Goal: Contribute content: Contribute content

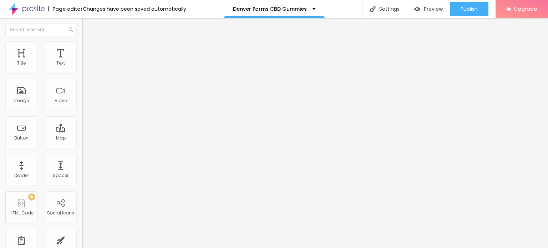
click at [85, 103] on icon "button" at bounding box center [87, 101] width 4 height 4
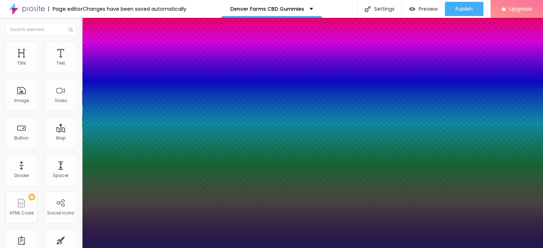
type input "1"
drag, startPoint x: 96, startPoint y: 198, endPoint x: 113, endPoint y: 199, distance: 16.4
drag, startPoint x: 95, startPoint y: 198, endPoint x: 107, endPoint y: 201, distance: 12.5
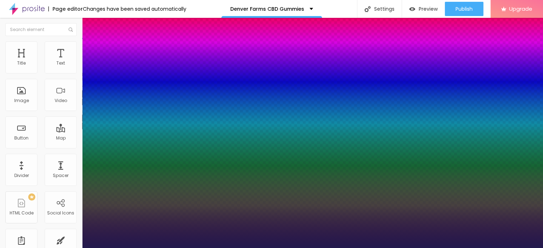
type input "17"
type input "1"
type input "18"
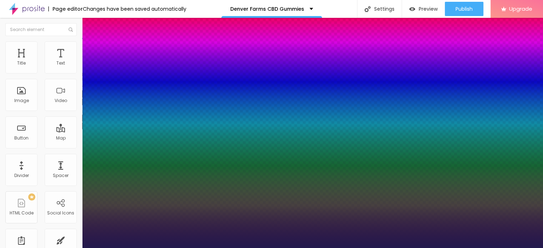
type input "1"
type input "19"
type input "1"
type input "28"
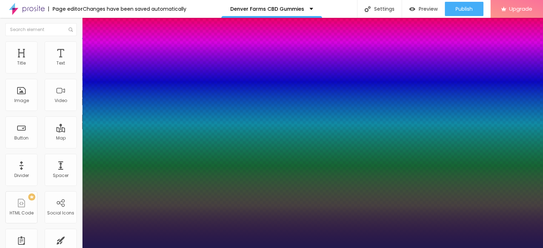
type input "28"
type input "1"
type input "32"
type input "1"
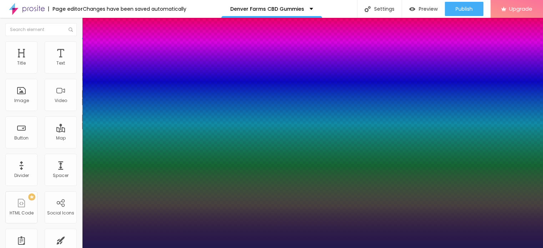
type input "33"
type input "1"
type input "34"
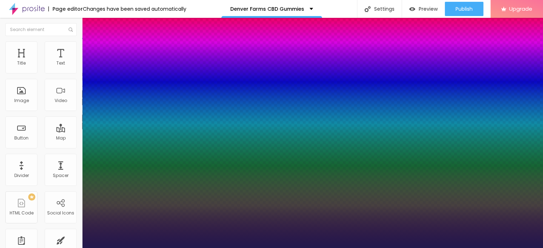
type input "1"
type input "35"
type input "1"
type input "39"
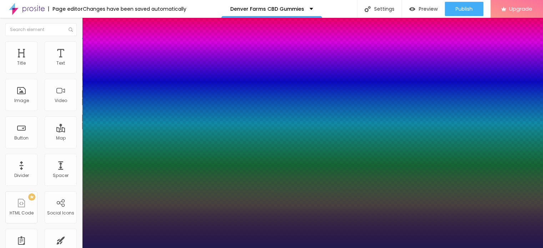
type input "39"
type input "1"
type input "43"
type input "1"
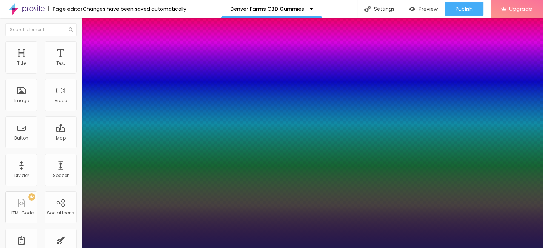
type input "45"
type input "1"
type input "46"
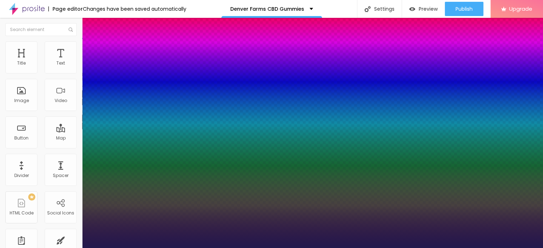
type input "1"
type input "47"
type input "1"
type input "48"
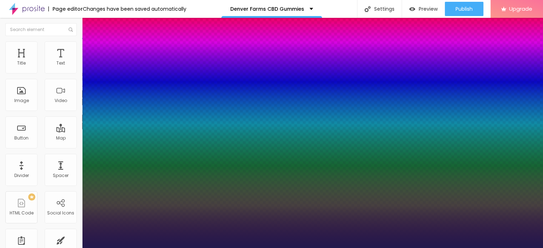
type input "48"
type input "1"
type input "50"
type input "1"
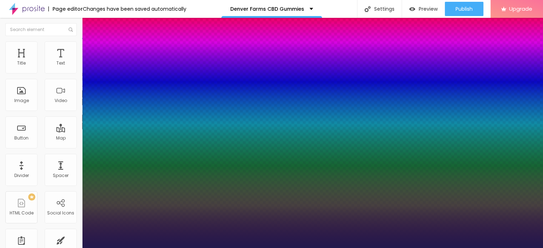
type input "51"
type input "1"
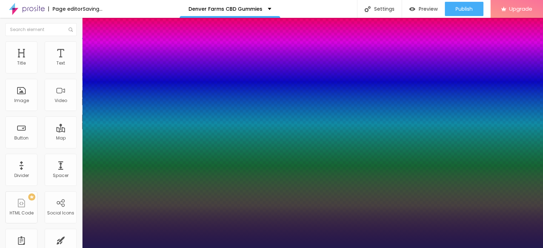
type input "52"
type input "1"
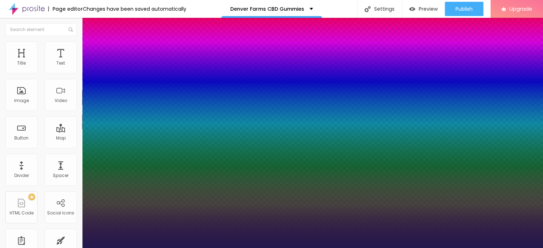
drag, startPoint x: 97, startPoint y: 201, endPoint x: 117, endPoint y: 202, distance: 20.0
type input "52"
click at [271, 248] on div at bounding box center [271, 248] width 543 height 0
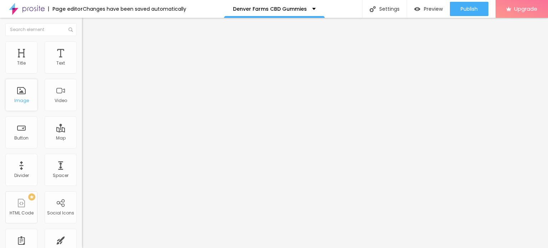
click at [24, 95] on div "Image" at bounding box center [21, 95] width 32 height 32
click at [24, 102] on div "Image" at bounding box center [21, 100] width 15 height 5
click at [82, 61] on span "Add image" at bounding box center [96, 58] width 29 height 6
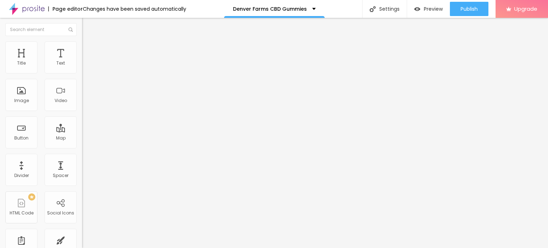
click at [82, 45] on li "Style" at bounding box center [123, 44] width 82 height 7
type input "85"
type input "80"
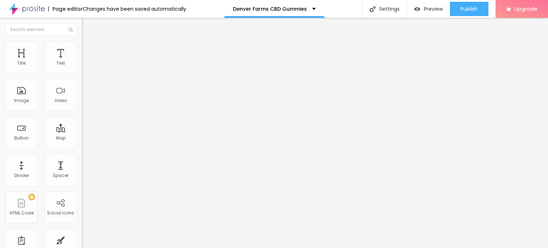
type input "80"
type input "75"
type input "70"
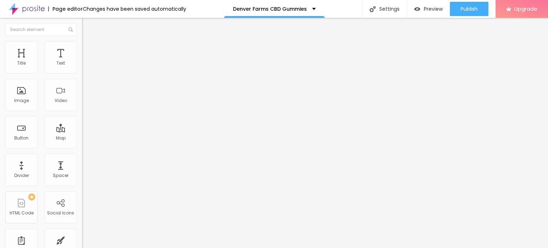
type input "65"
type input "60"
type input "55"
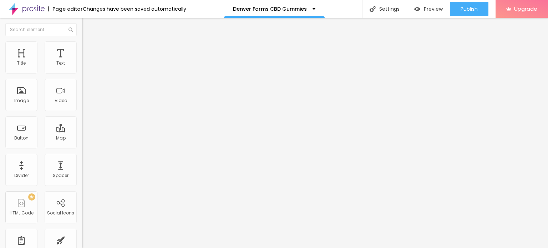
type input "55"
type input "50"
type input "45"
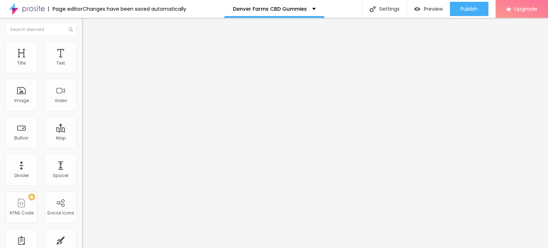
type input "40"
drag, startPoint x: 73, startPoint y: 77, endPoint x: 31, endPoint y: 76, distance: 42.5
type input "40"
click at [82, 73] on input "range" at bounding box center [105, 70] width 46 height 6
type input "11"
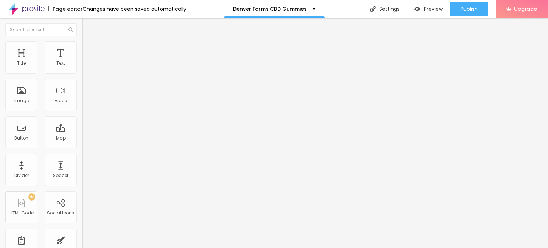
type input "11"
type input "12"
type input "13"
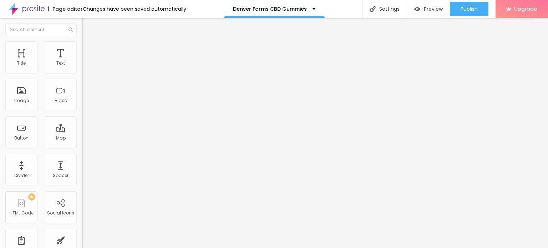
type input "16"
type input "17"
type input "20"
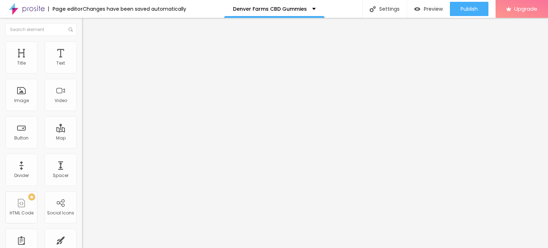
type input "20"
type input "21"
type input "24"
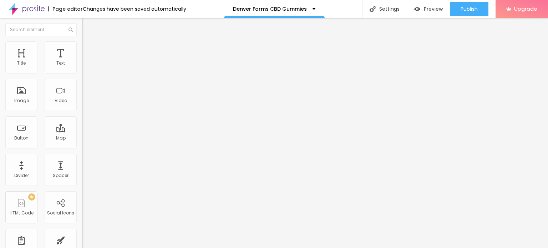
type input "25"
type input "27"
type input "28"
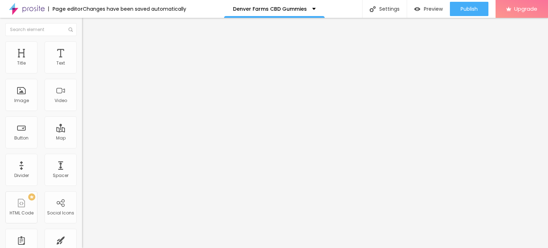
type input "28"
type input "29"
type input "31"
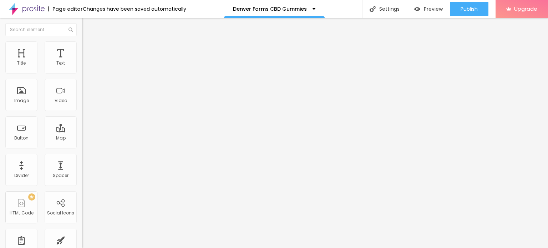
type input "32"
type input "35"
type input "36"
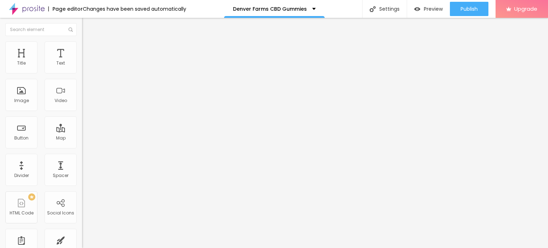
type input "36"
type input "37"
type input "40"
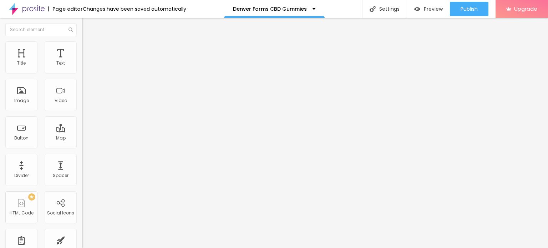
type input "41"
type input "44"
type input "45"
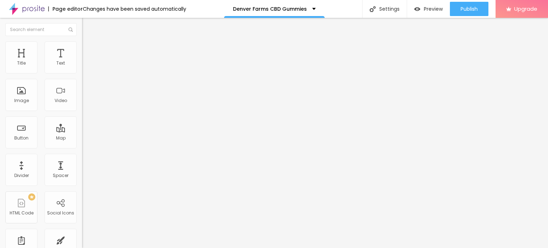
type input "45"
type input "46"
type input "49"
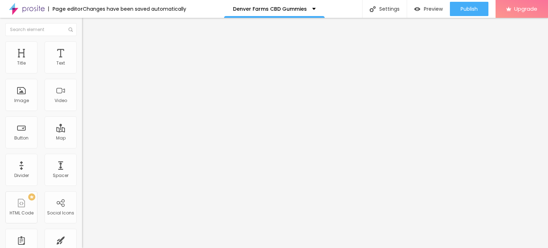
type input "50"
type input "52"
type input "53"
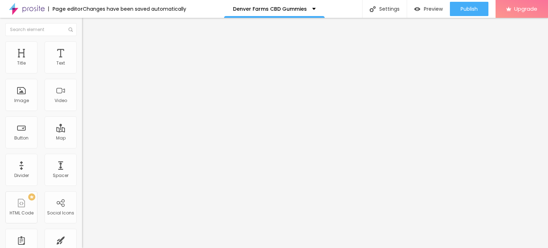
type input "53"
type input "56"
type input "58"
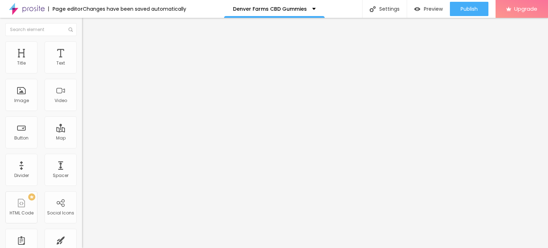
type input "61"
drag, startPoint x: 17, startPoint y: 88, endPoint x: 30, endPoint y: 90, distance: 13.0
type input "61"
click at [82, 157] on input "range" at bounding box center [105, 160] width 46 height 6
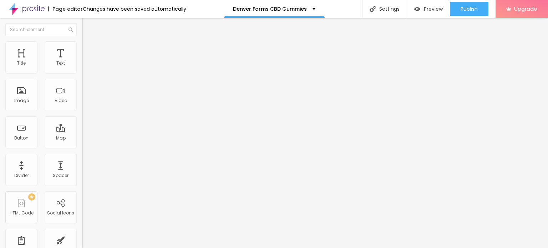
click at [82, 49] on img at bounding box center [85, 52] width 6 height 6
type input "4"
type input "5"
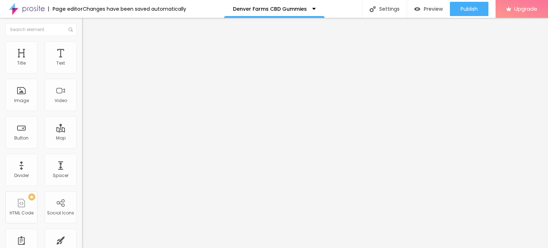
type input "6"
type input "10"
type input "12"
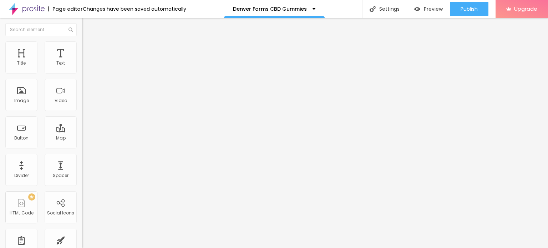
type input "12"
type input "13"
type input "16"
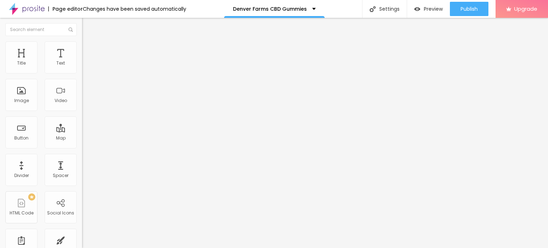
type input "17"
type input "18"
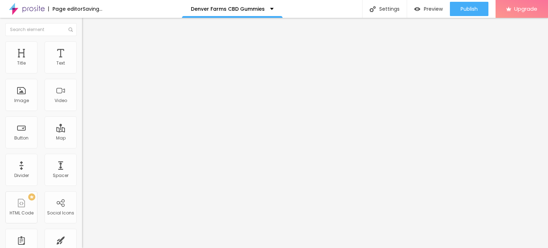
type input "19"
type input "20"
type input "22"
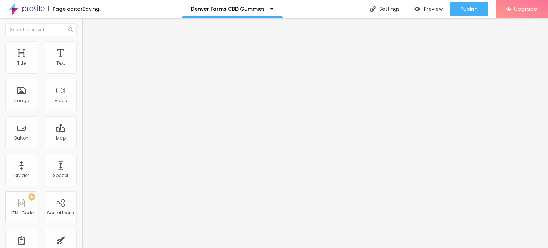
type input "22"
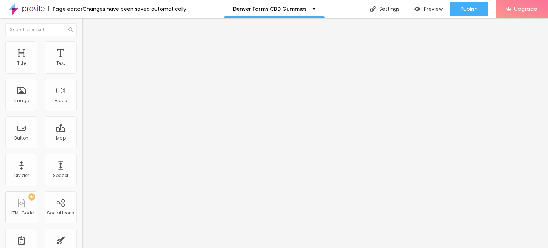
type input "23"
type input "22"
type input "20"
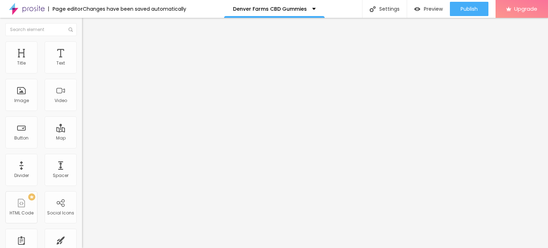
type input "20"
type input "19"
type input "16"
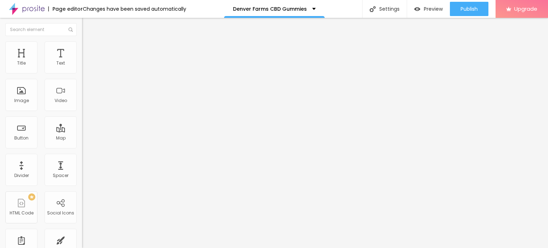
type input "14"
type input "13"
type input "10"
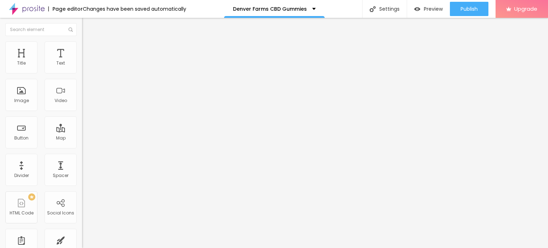
type input "10"
type input "8"
type input "7"
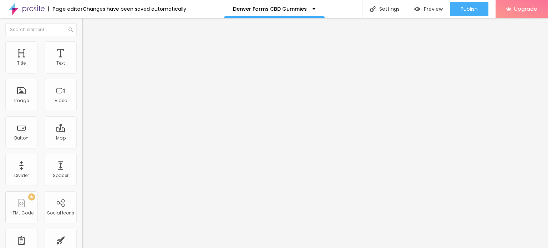
type input "6"
type input "10"
type input "11"
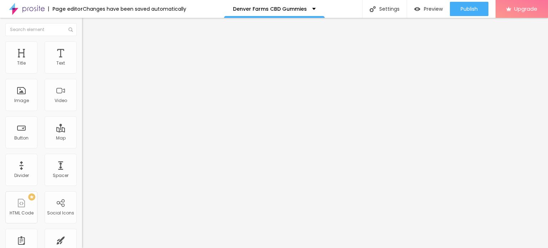
type input "11"
type input "12"
type input "13"
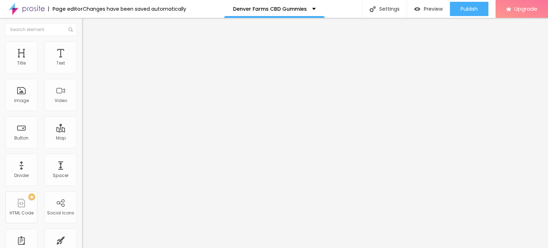
type input "14"
type input "15"
type input "16"
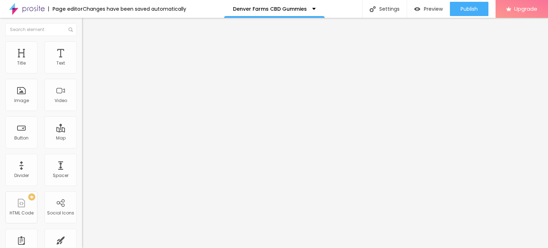
type input "16"
type input "17"
type input "18"
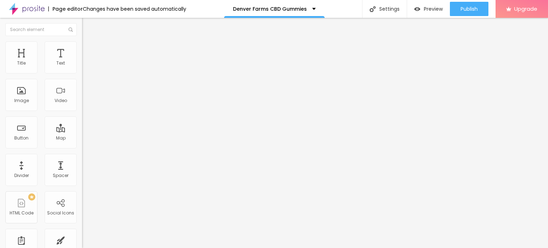
type input "19"
type input "20"
drag, startPoint x: 18, startPoint y: 69, endPoint x: 26, endPoint y: 71, distance: 8.2
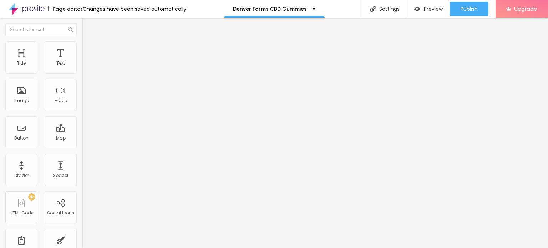
click at [82, 138] on input "range" at bounding box center [105, 141] width 46 height 6
drag, startPoint x: 21, startPoint y: 83, endPoint x: 26, endPoint y: 83, distance: 4.7
click at [82, 239] on input "range" at bounding box center [105, 242] width 46 height 6
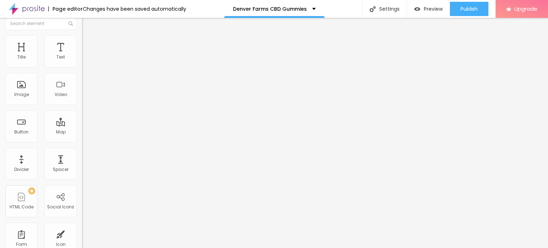
scroll to position [0, 0]
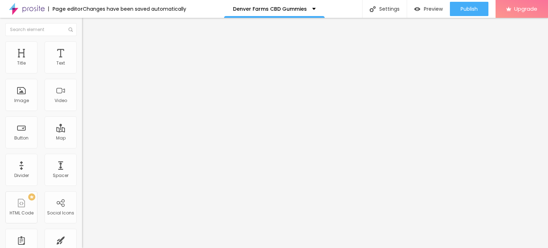
click at [82, 41] on li "Content" at bounding box center [123, 37] width 82 height 7
click at [82, 146] on input "https://" at bounding box center [125, 142] width 86 height 7
paste input "[DOMAIN_NAME][URL]"
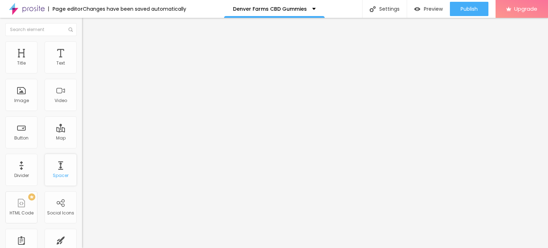
scroll to position [178, 0]
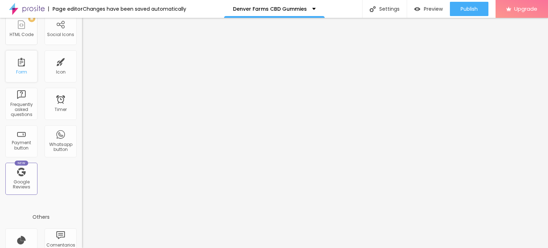
click at [20, 70] on div "Form" at bounding box center [21, 72] width 11 height 5
click at [24, 71] on div "Form" at bounding box center [21, 72] width 11 height 5
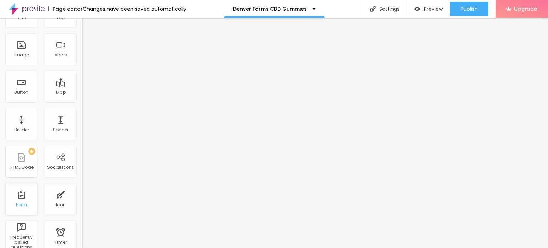
scroll to position [0, 0]
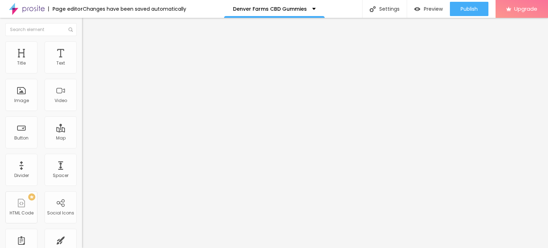
click at [88, 64] on icon "button" at bounding box center [88, 62] width 1 height 1
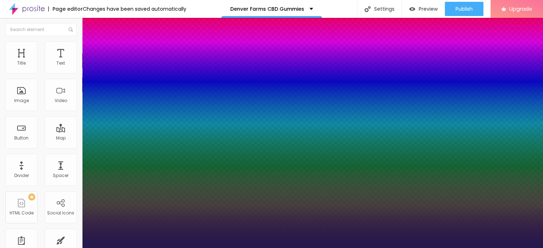
click at [308, 248] on div at bounding box center [271, 248] width 543 height 0
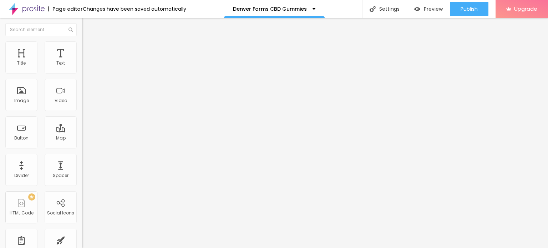
click at [85, 66] on icon "button" at bounding box center [87, 64] width 4 height 4
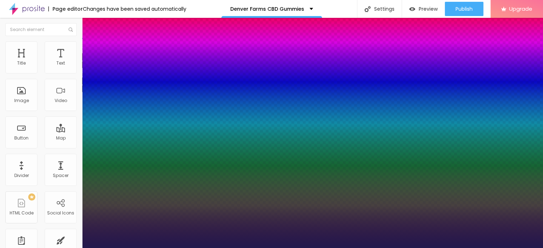
drag, startPoint x: 93, startPoint y: 152, endPoint x: 98, endPoint y: 152, distance: 5.8
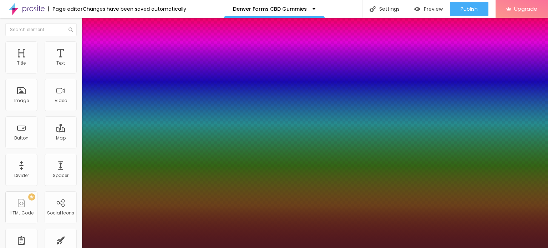
click at [152, 194] on div at bounding box center [274, 124] width 548 height 248
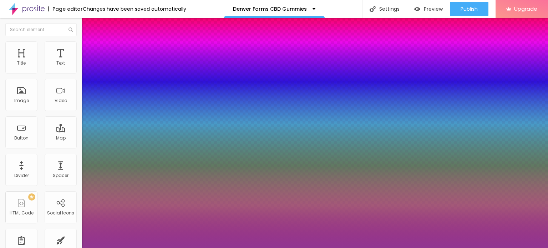
drag, startPoint x: 137, startPoint y: 207, endPoint x: 142, endPoint y: 212, distance: 7.1
click at [129, 215] on div at bounding box center [274, 124] width 548 height 248
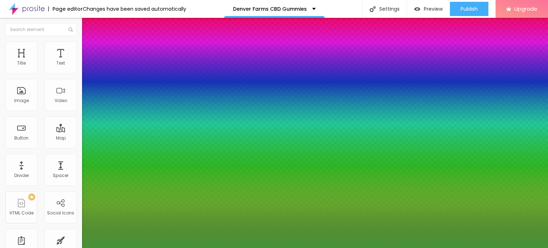
drag, startPoint x: 151, startPoint y: 198, endPoint x: 134, endPoint y: 225, distance: 31.7
click at [151, 230] on div at bounding box center [274, 124] width 548 height 248
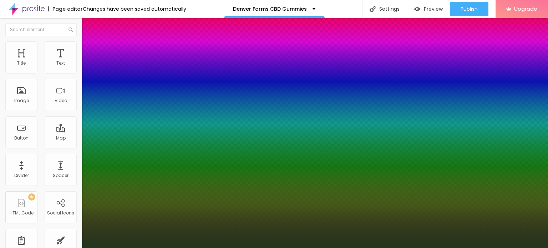
drag, startPoint x: 127, startPoint y: 215, endPoint x: 120, endPoint y: 235, distance: 21.2
click at [120, 235] on div at bounding box center [274, 124] width 548 height 248
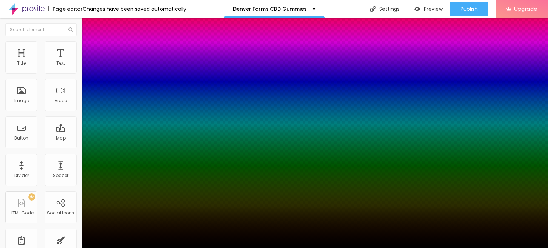
drag, startPoint x: 120, startPoint y: 234, endPoint x: 100, endPoint y: 242, distance: 21.5
click at [100, 245] on div at bounding box center [274, 124] width 548 height 248
click at [56, 248] on div at bounding box center [274, 248] width 548 height 0
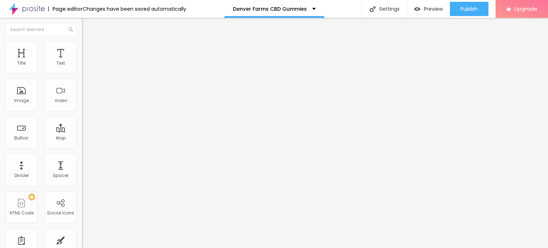
click at [88, 49] on span "Advanced" at bounding box center [99, 46] width 23 height 6
click at [82, 131] on input "range" at bounding box center [105, 134] width 46 height 6
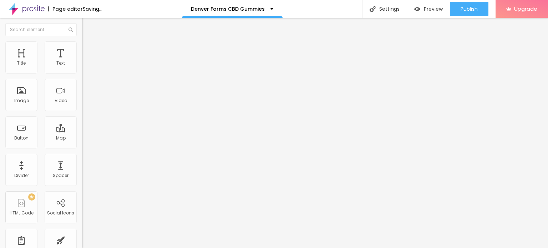
click at [82, 232] on input "range" at bounding box center [105, 235] width 46 height 6
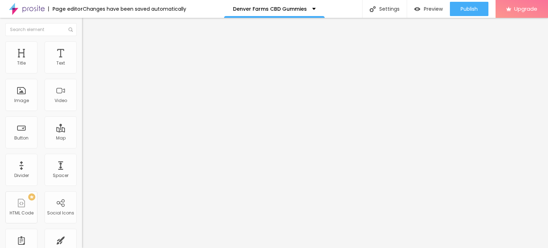
click at [87, 27] on img "button" at bounding box center [90, 26] width 6 height 6
click at [82, 106] on button "button" at bounding box center [87, 101] width 10 height 7
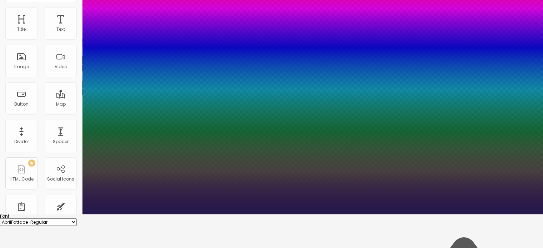
scroll to position [46, 0]
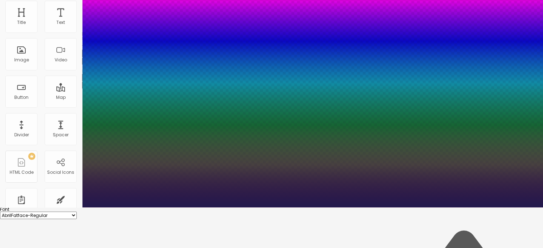
scroll to position [71, 0]
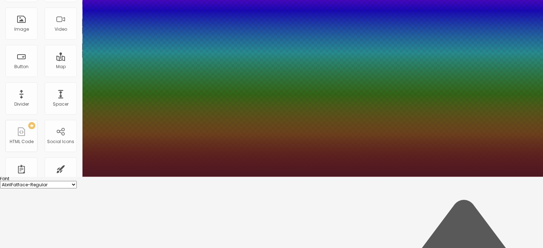
click at [152, 177] on div at bounding box center [271, 53] width 543 height 248
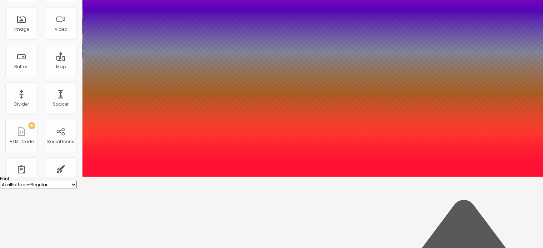
drag, startPoint x: 136, startPoint y: 224, endPoint x: 193, endPoint y: 193, distance: 64.3
click at [144, 177] on div at bounding box center [271, 53] width 543 height 248
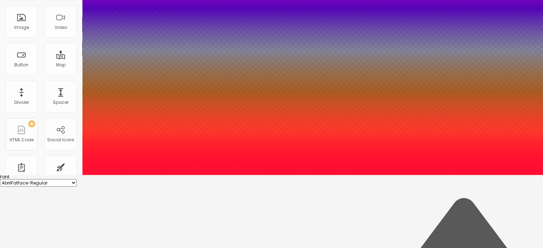
scroll to position [80, 0]
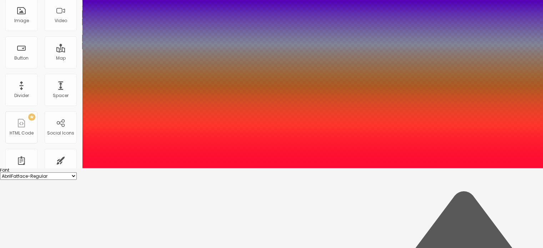
click at [151, 168] on div at bounding box center [271, 44] width 543 height 248
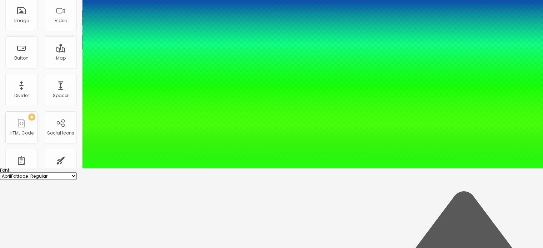
click at [350, 168] on div at bounding box center [271, 168] width 543 height 0
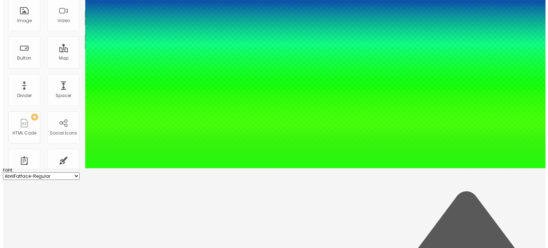
scroll to position [0, 0]
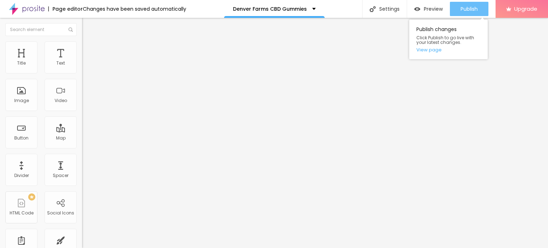
click at [468, 8] on span "Publish" at bounding box center [469, 9] width 17 height 6
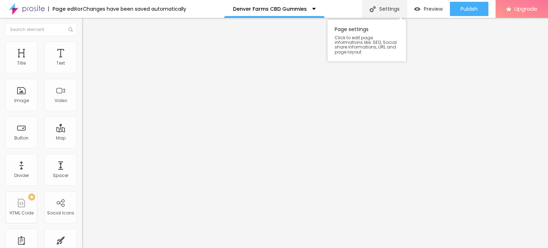
click at [390, 7] on div "Settings" at bounding box center [384, 9] width 45 height 18
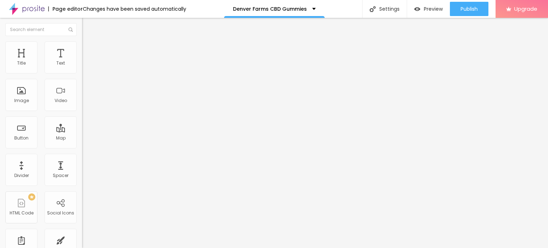
click at [15, 10] on img at bounding box center [27, 9] width 36 height 18
